Goal: Find specific page/section: Find specific page/section

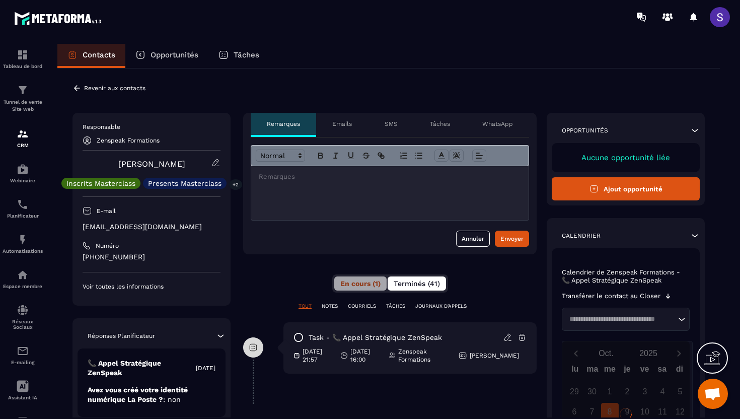
click at [410, 286] on span "Terminés (41)" at bounding box center [417, 283] width 46 height 8
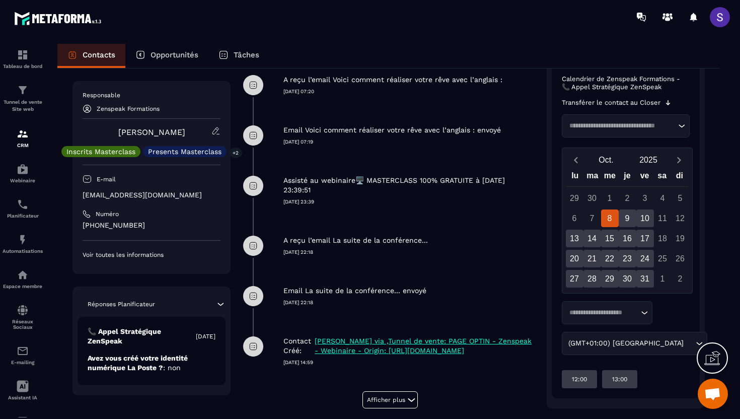
scroll to position [283, 0]
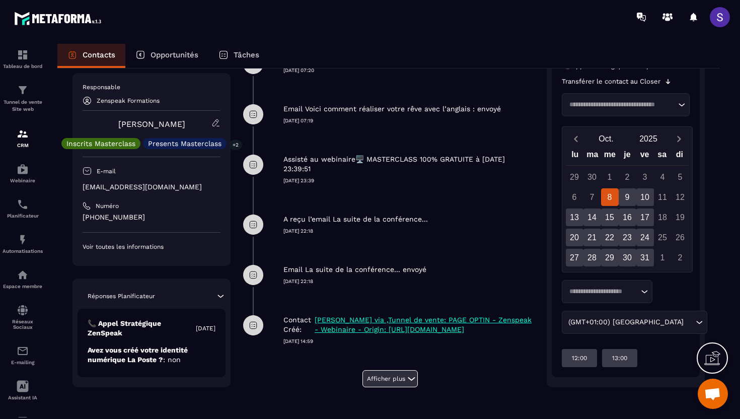
click at [390, 385] on button "Afficher plus" at bounding box center [389, 378] width 55 height 17
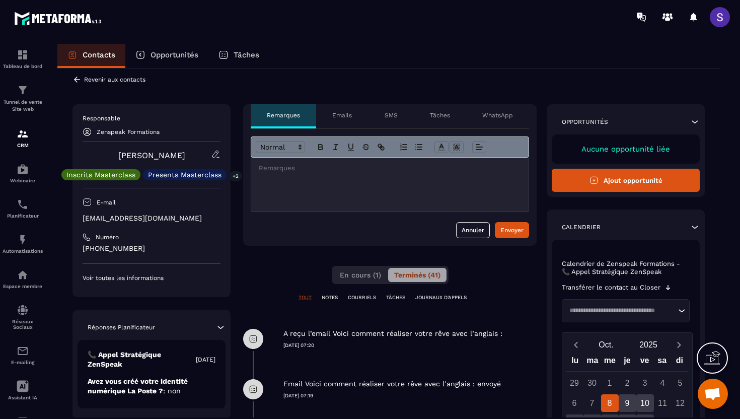
scroll to position [0, 0]
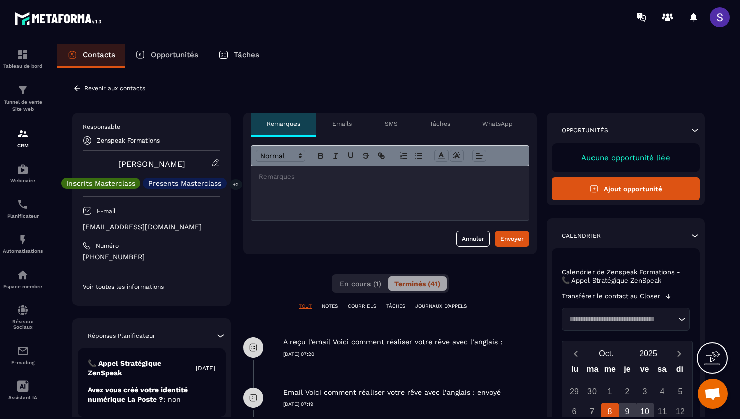
click at [354, 291] on div "En cours (1) Terminés (41)" at bounding box center [390, 283] width 117 height 18
click at [354, 289] on button "En cours (1)" at bounding box center [360, 283] width 53 height 14
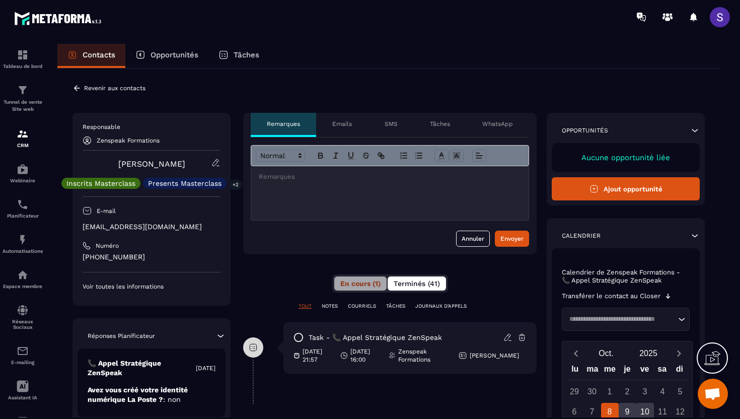
click at [417, 279] on button "Terminés (41)" at bounding box center [417, 283] width 58 height 14
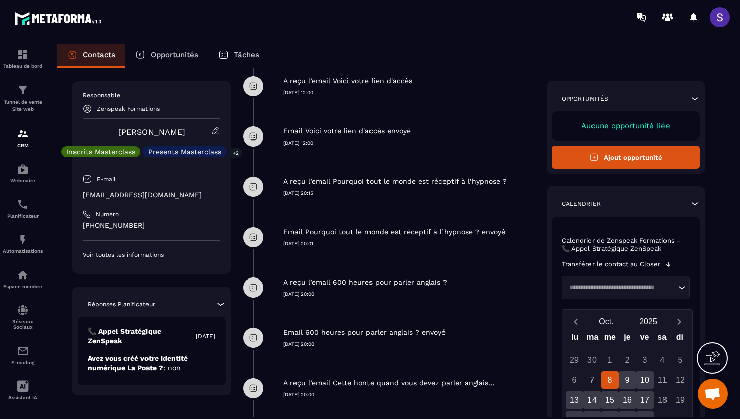
scroll to position [1825, 0]
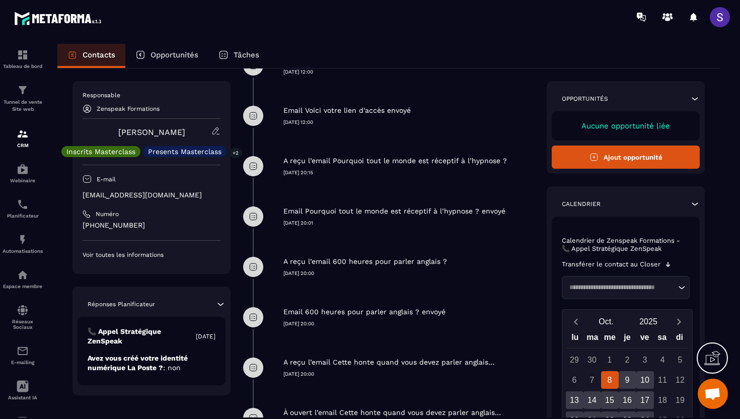
drag, startPoint x: 104, startPoint y: 133, endPoint x: 194, endPoint y: 136, distance: 90.2
click at [194, 136] on div "[PERSON_NAME] Inscrits Masterclass Presents Masterclass +2" at bounding box center [152, 141] width 138 height 31
copy link "[PERSON_NAME]"
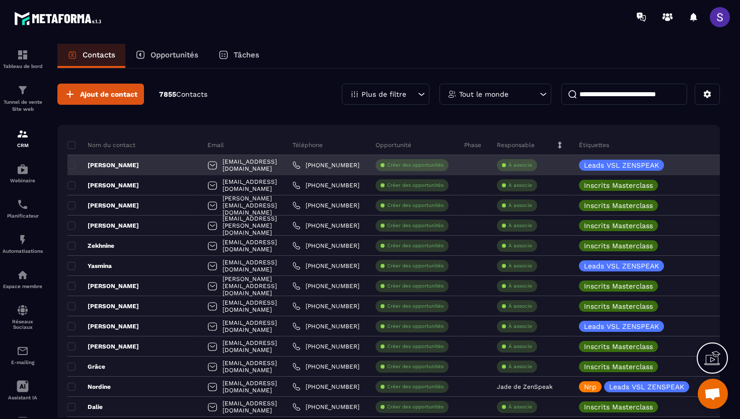
click at [104, 162] on p "[PERSON_NAME]" at bounding box center [102, 165] width 71 height 8
